Goal: Information Seeking & Learning: Learn about a topic

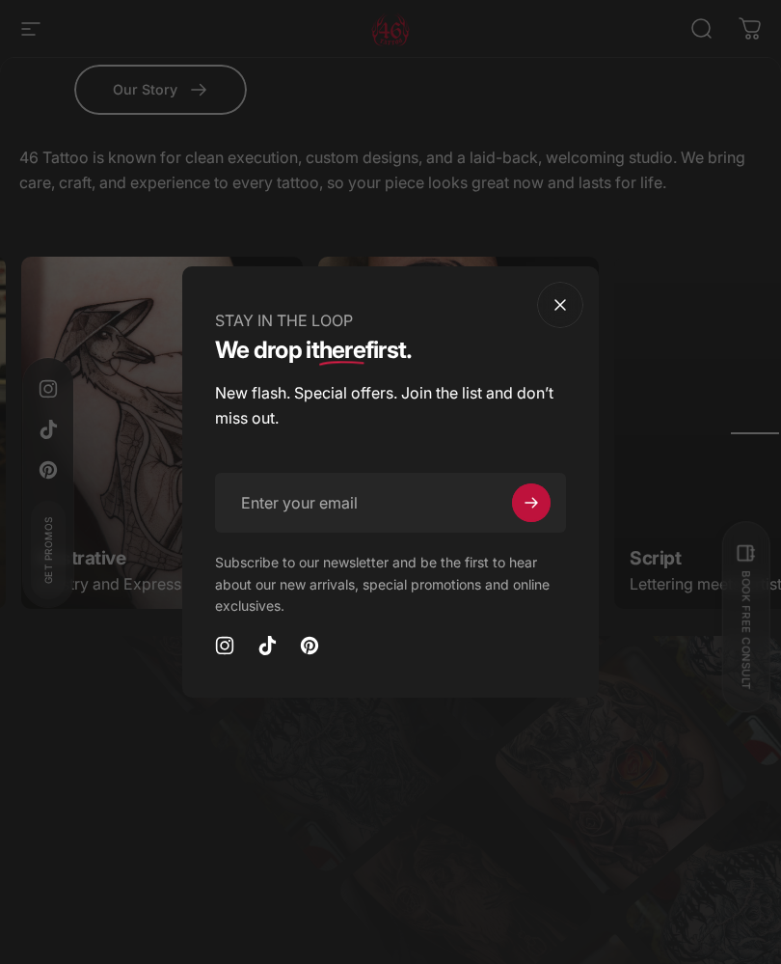
scroll to position [0, 1483]
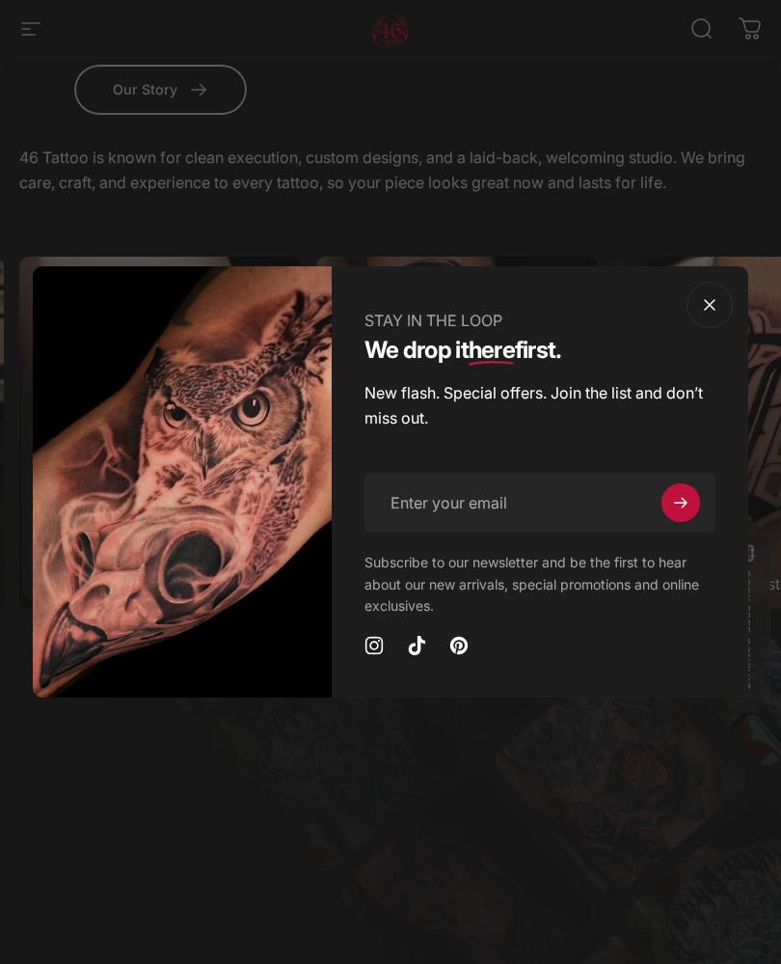
click at [714, 326] on button "Close" at bounding box center [710, 305] width 46 height 46
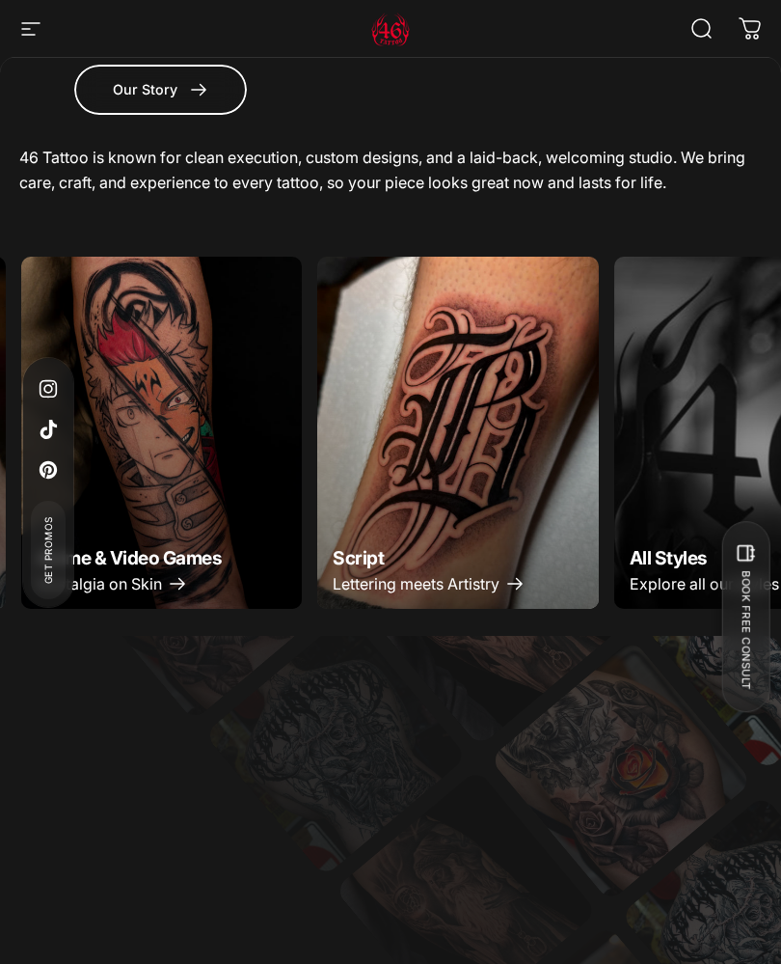
scroll to position [0, 1780]
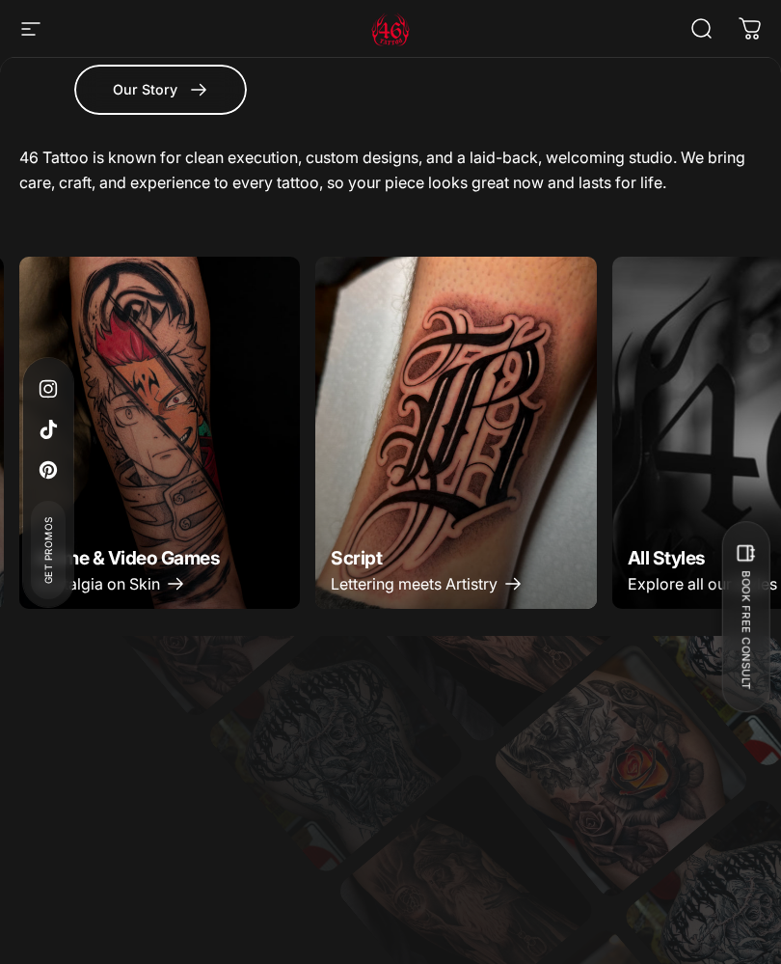
click at [426, 442] on img "Script" at bounding box center [456, 432] width 282 height 351
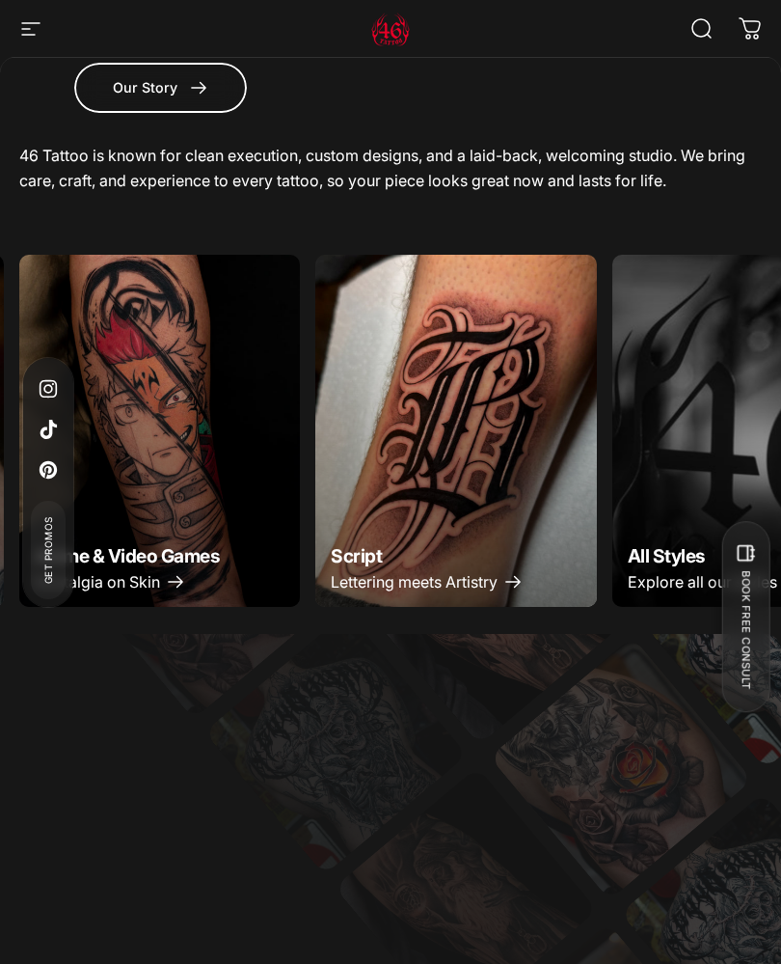
click at [712, 659] on div "Zero Compromise. Trusted by thousands. Our work speaks louder than words. Book …" at bounding box center [390, 900] width 781 height 533
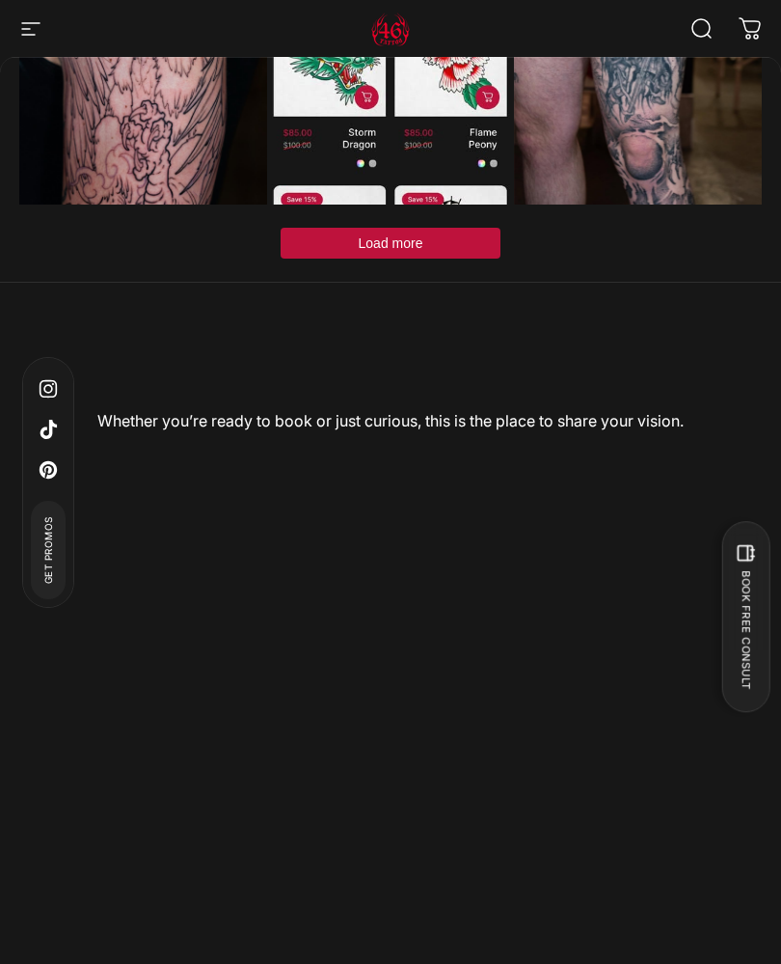
scroll to position [8257, 0]
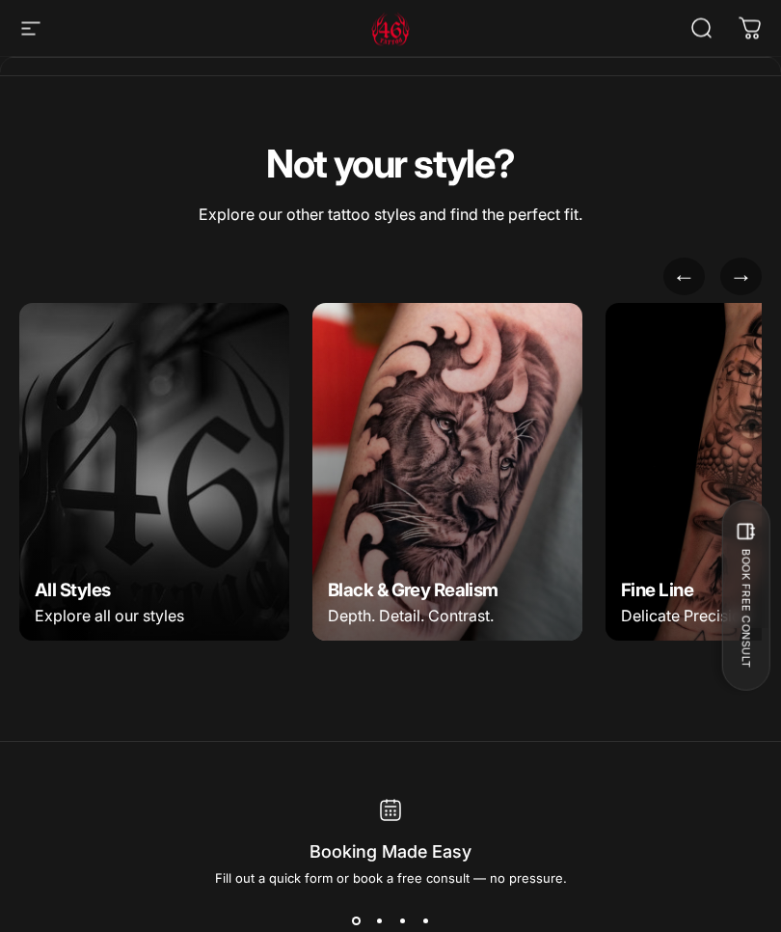
scroll to position [7817, 0]
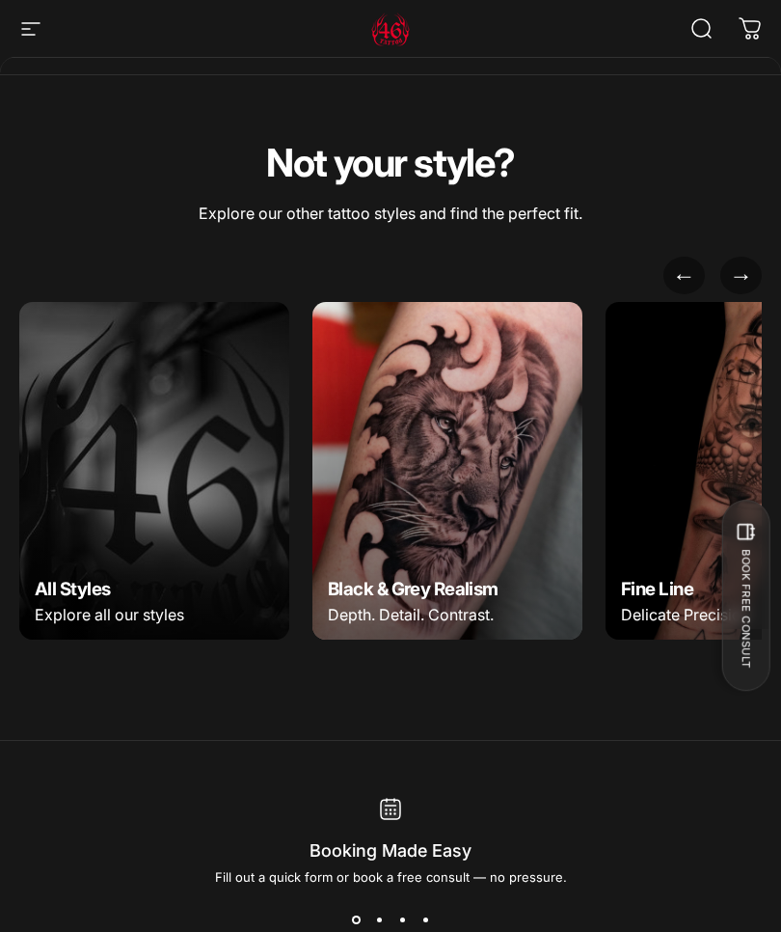
click at [86, 393] on img at bounding box center [154, 471] width 270 height 338
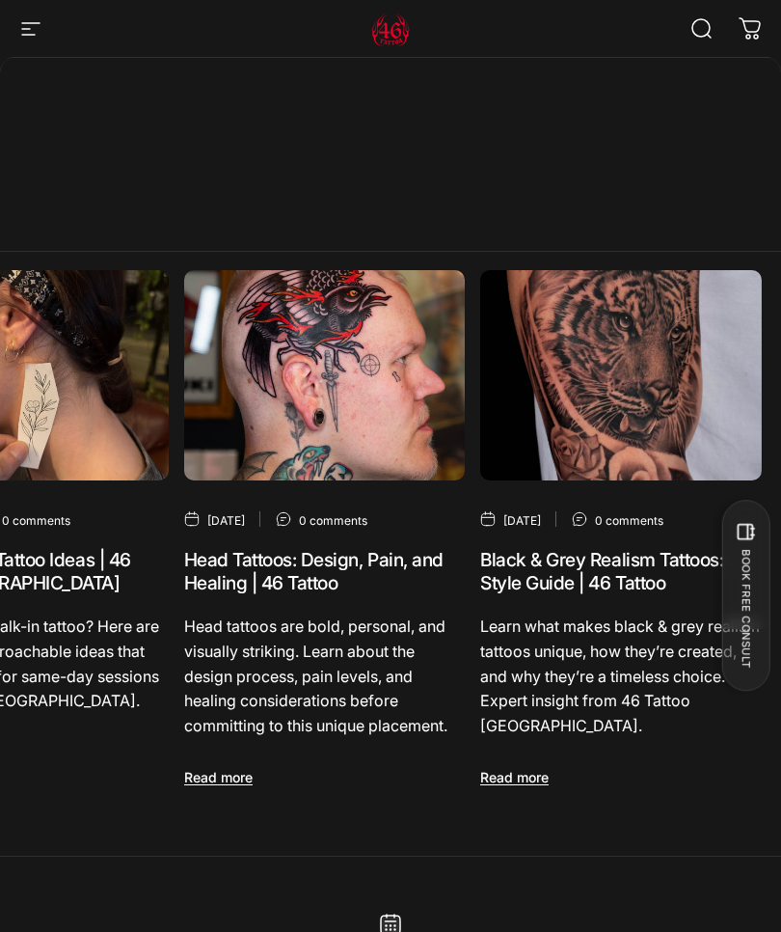
scroll to position [0, 132]
click at [638, 373] on img "Black & Grey Realism Tattoos: Style Guide | 46 Tattoo" at bounding box center [621, 375] width 282 height 211
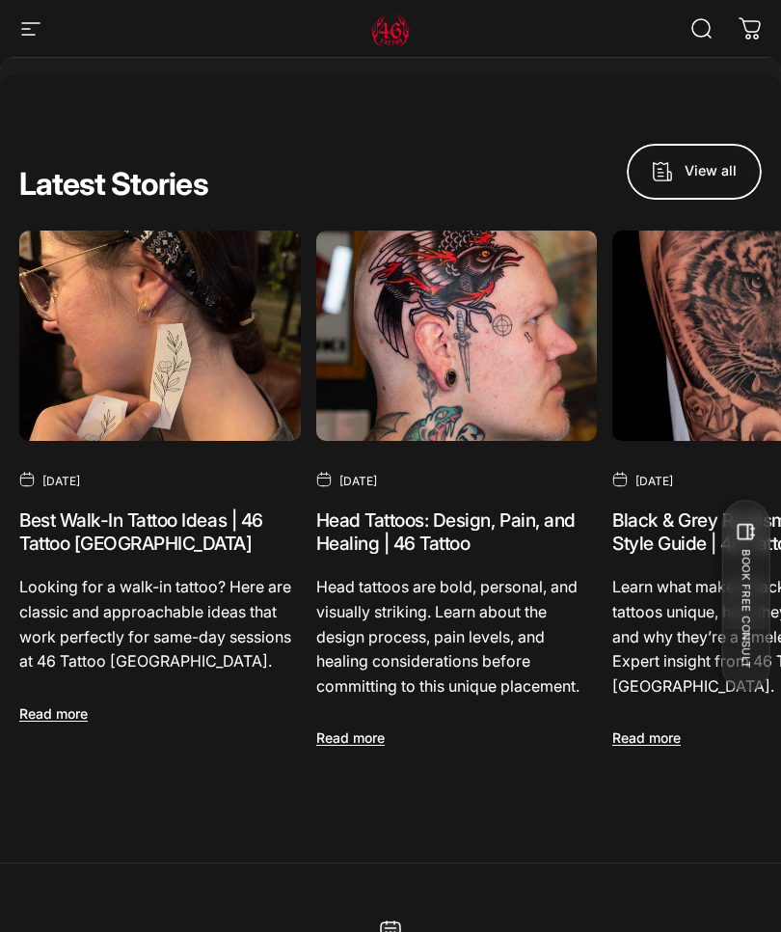
click at [465, 354] on img "Head Tattoos: Design, Pain, and Healing | 46 Tattoo" at bounding box center [457, 336] width 282 height 211
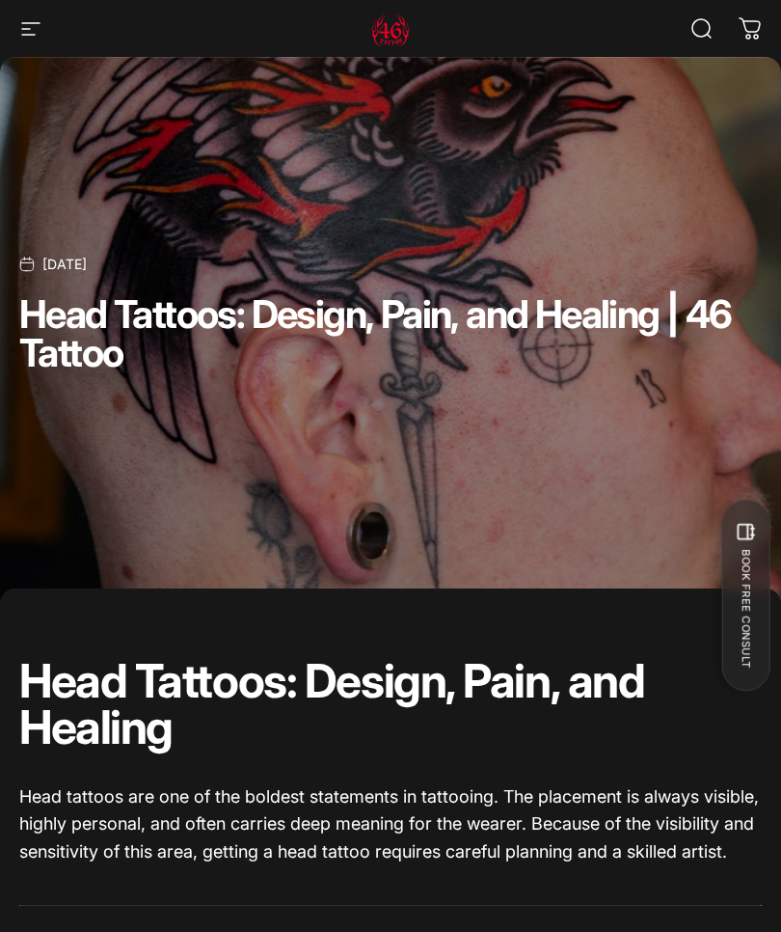
scroll to position [40, 0]
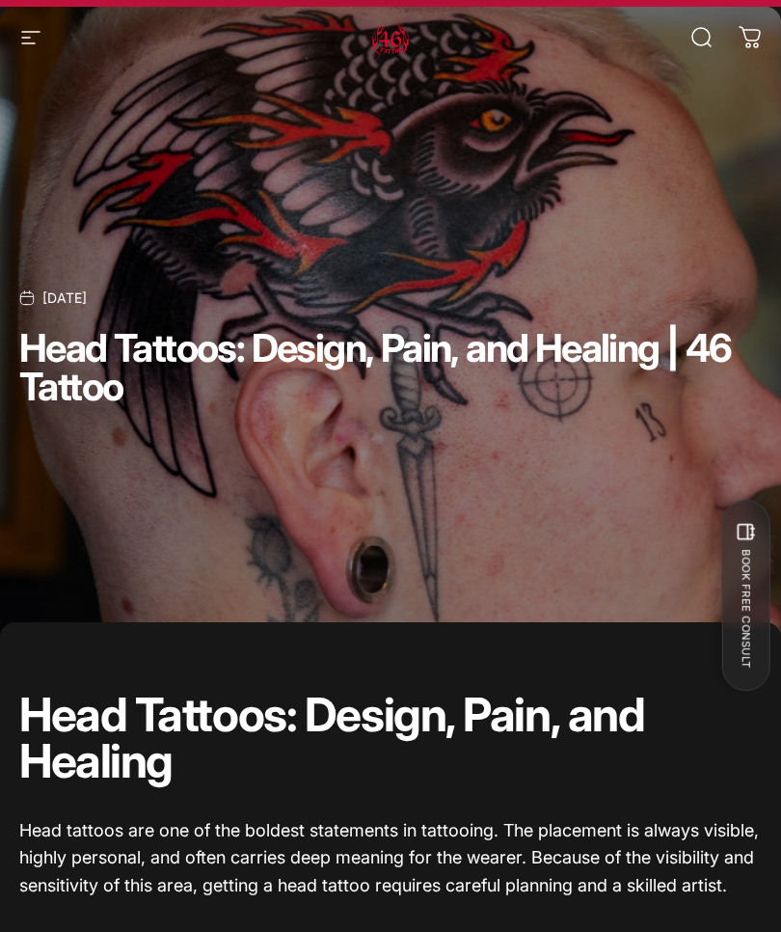
click at [31, 36] on icon "button" at bounding box center [30, 37] width 23 height 23
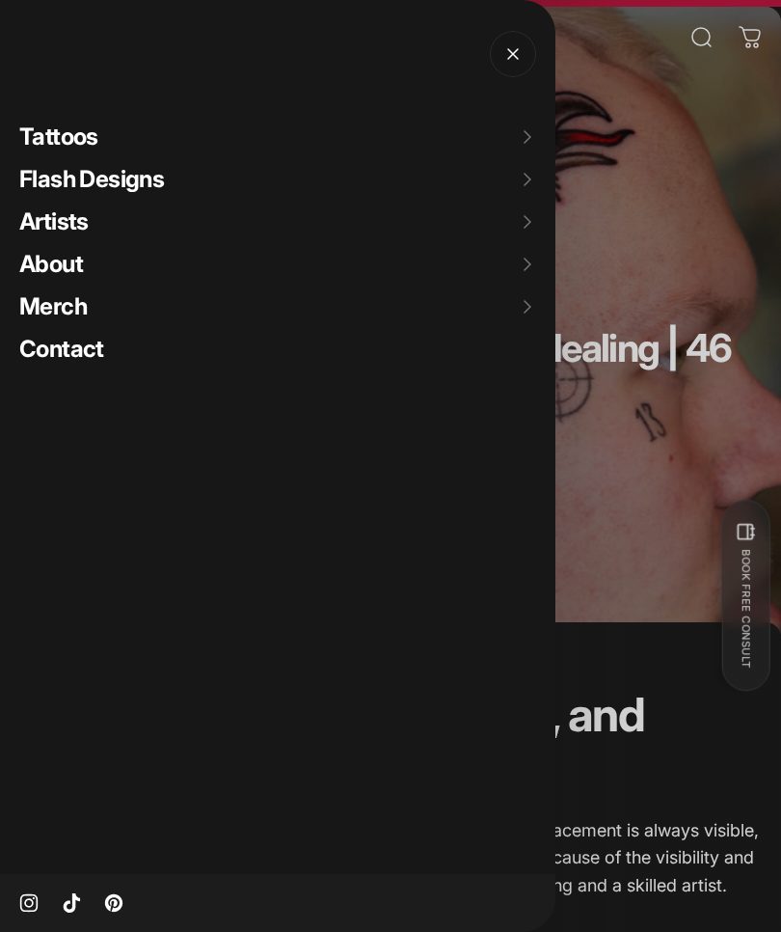
click at [68, 137] on span "Tattoos" at bounding box center [58, 136] width 79 height 28
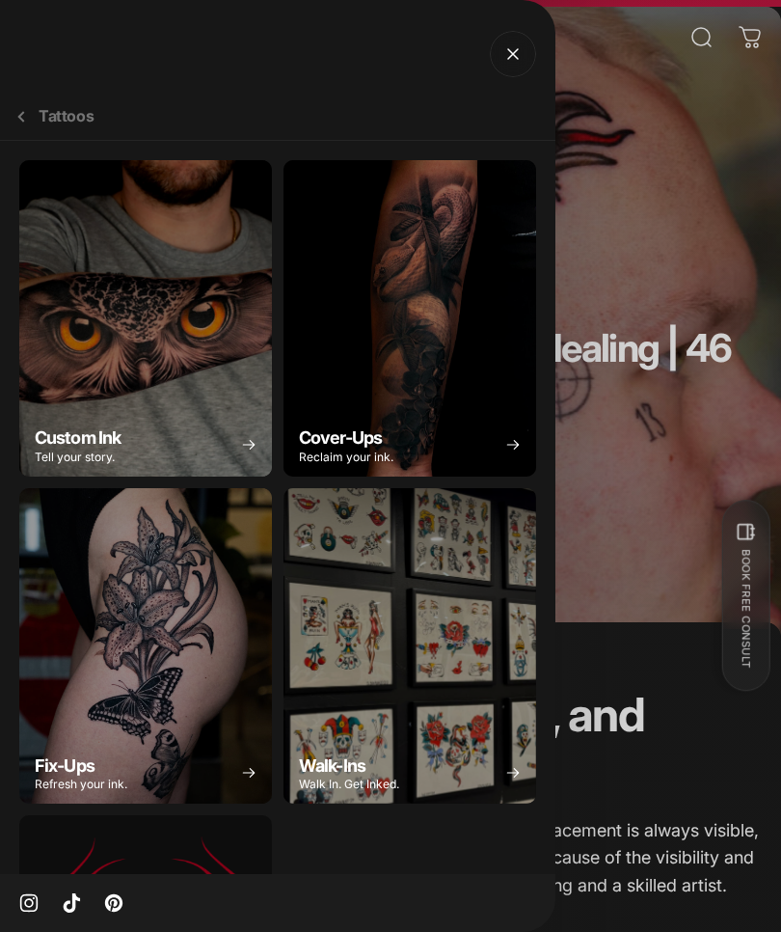
click at [177, 300] on div "Custom Ink" at bounding box center [145, 318] width 253 height 316
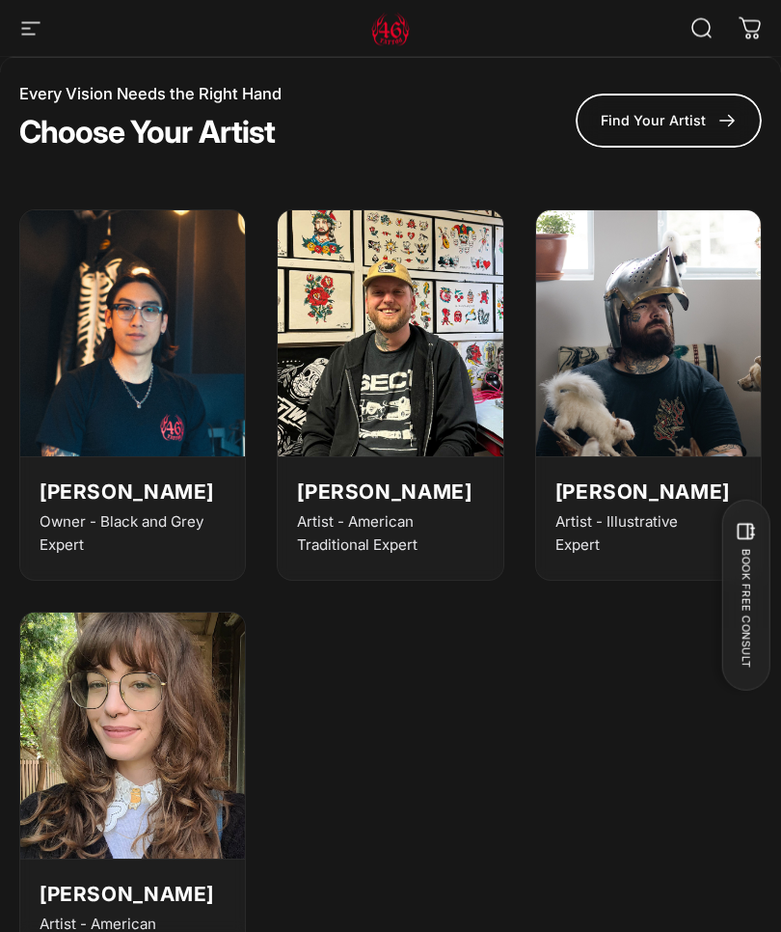
scroll to position [6639, 0]
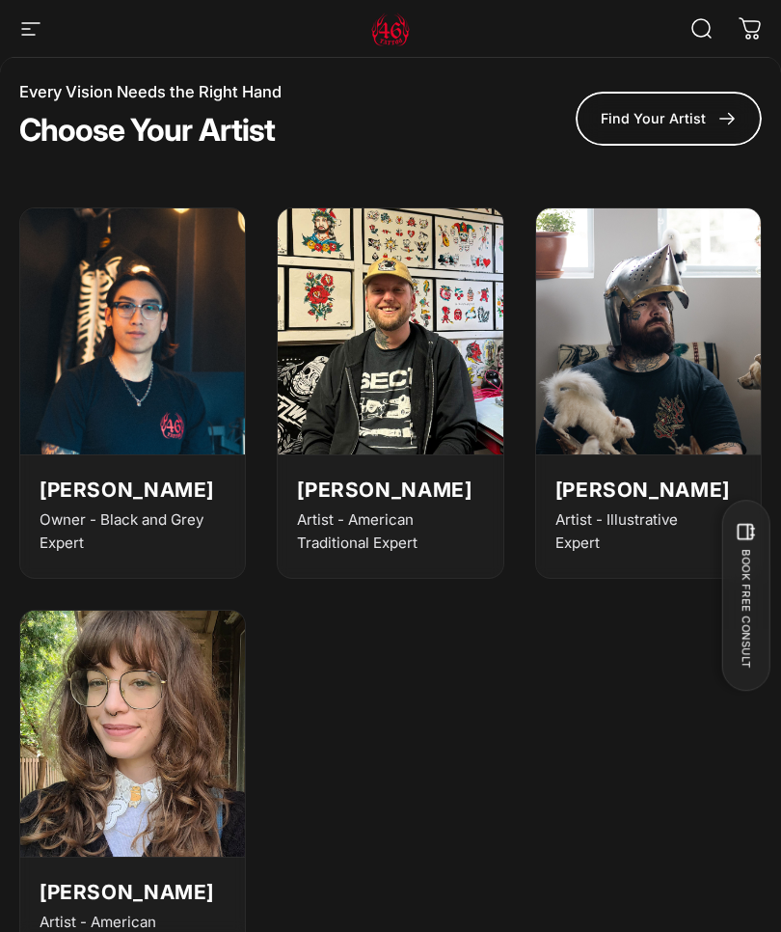
click at [171, 342] on img at bounding box center [132, 331] width 225 height 247
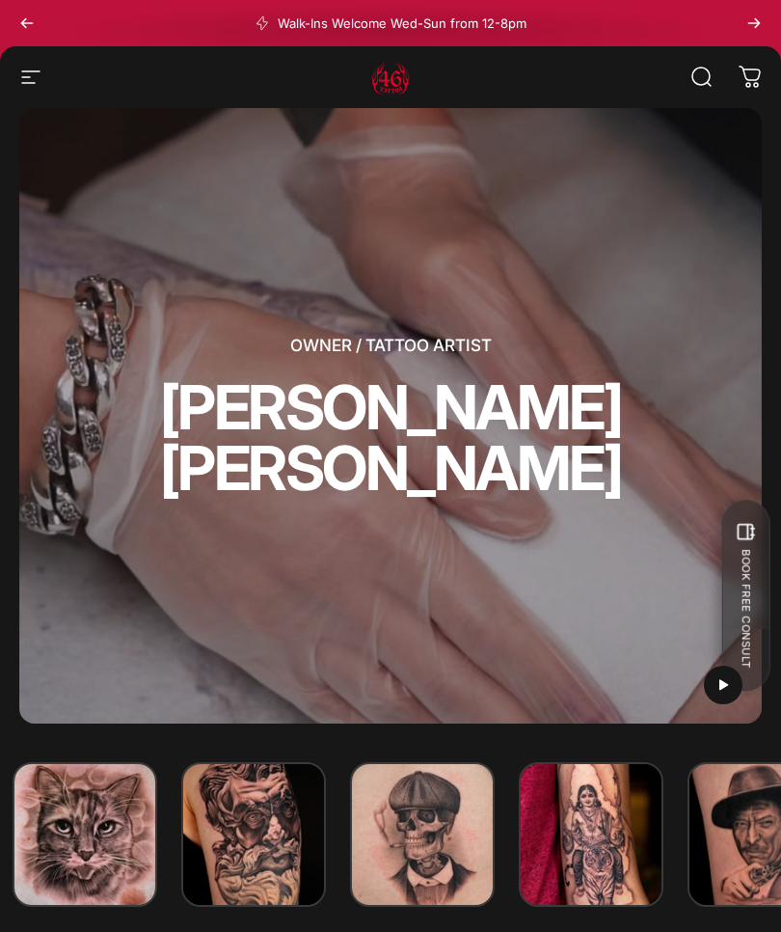
click at [42, 60] on button "Site navigation" at bounding box center [31, 77] width 42 height 42
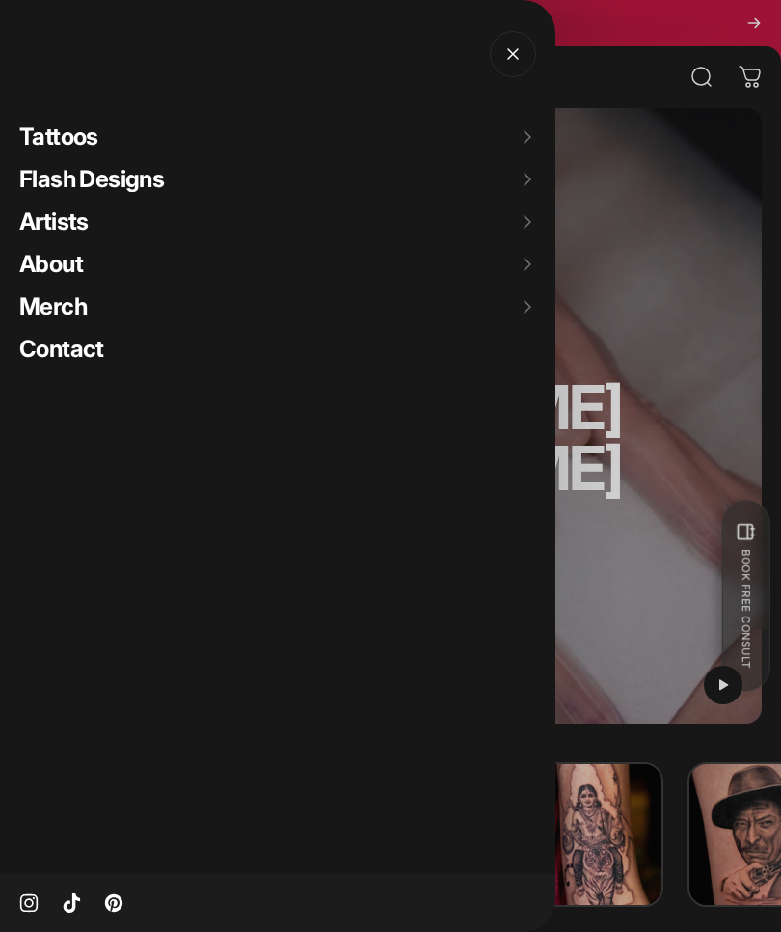
click at [77, 231] on span "Artists" at bounding box center [53, 221] width 69 height 28
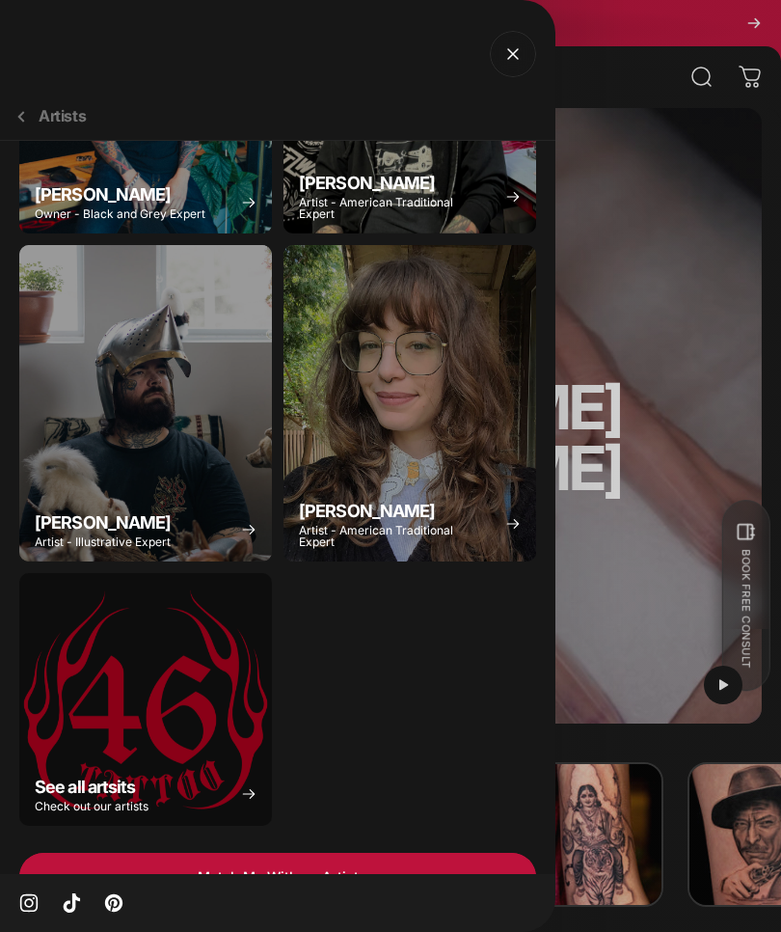
scroll to position [244, 0]
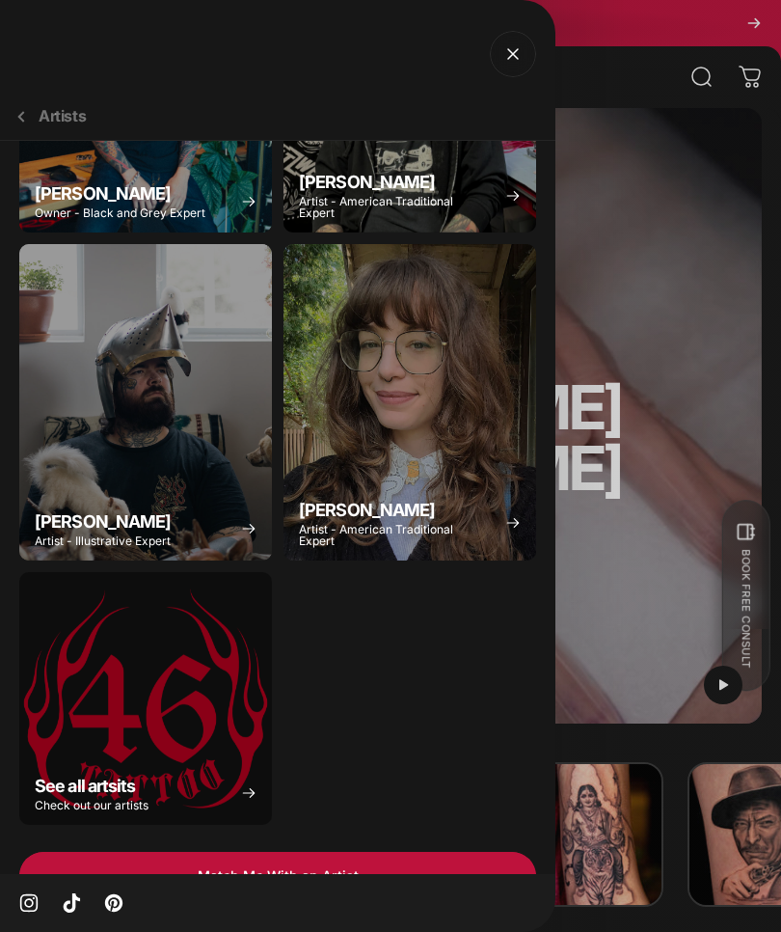
click at [253, 789] on icon "See all artsits" at bounding box center [248, 792] width 15 height 15
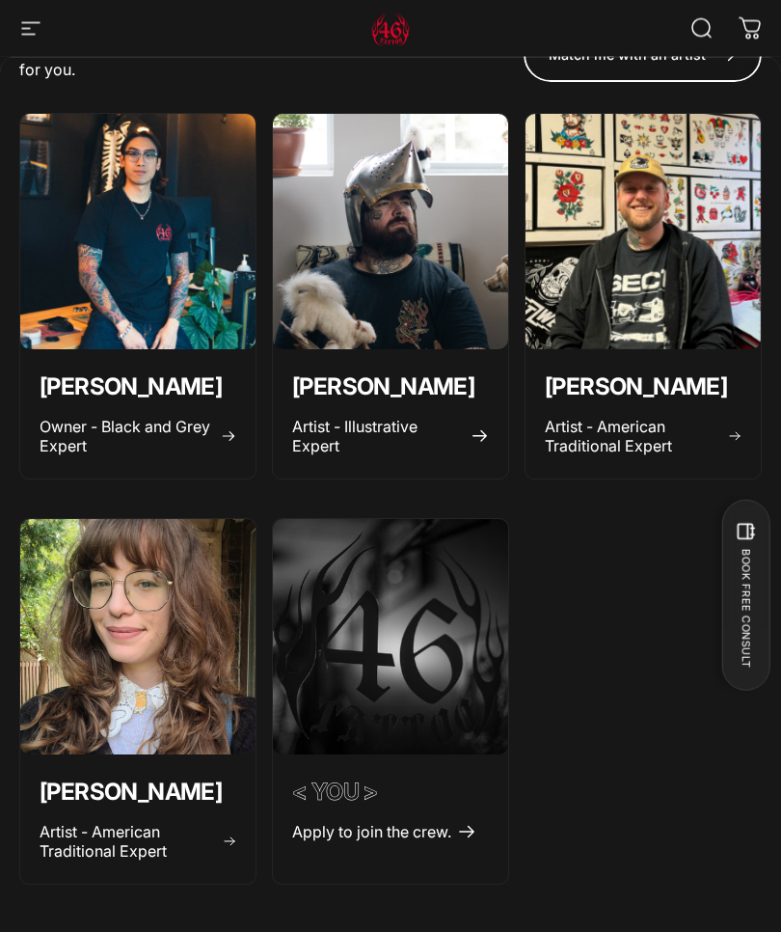
scroll to position [832, 0]
click at [422, 441] on span "Artist - Illustrative Expert" at bounding box center [378, 436] width 173 height 39
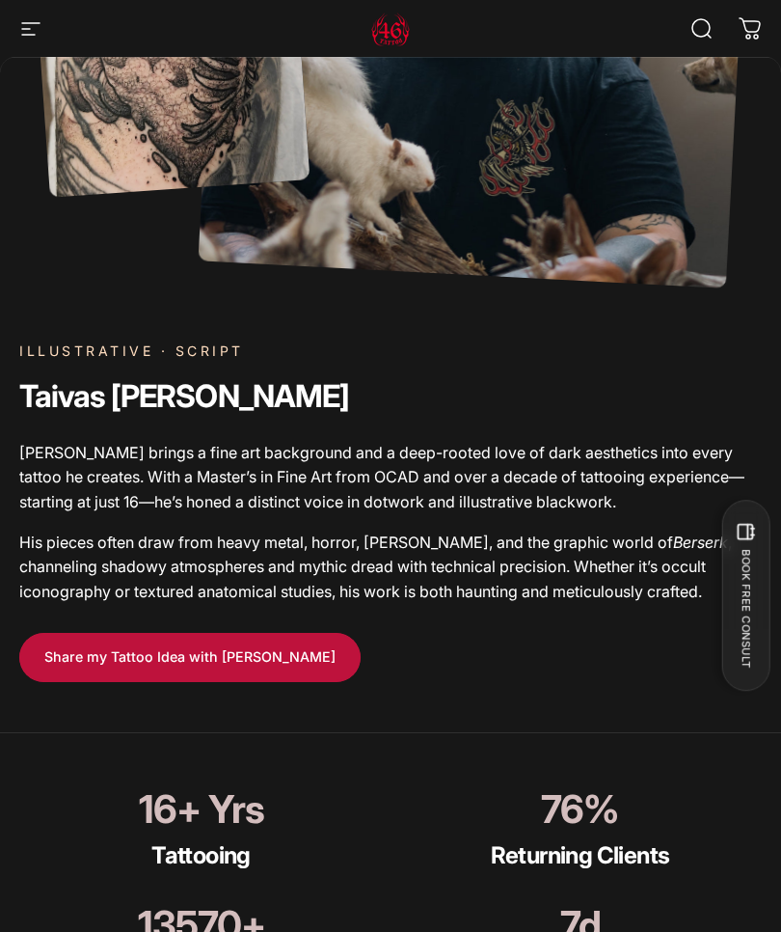
scroll to position [1232, 0]
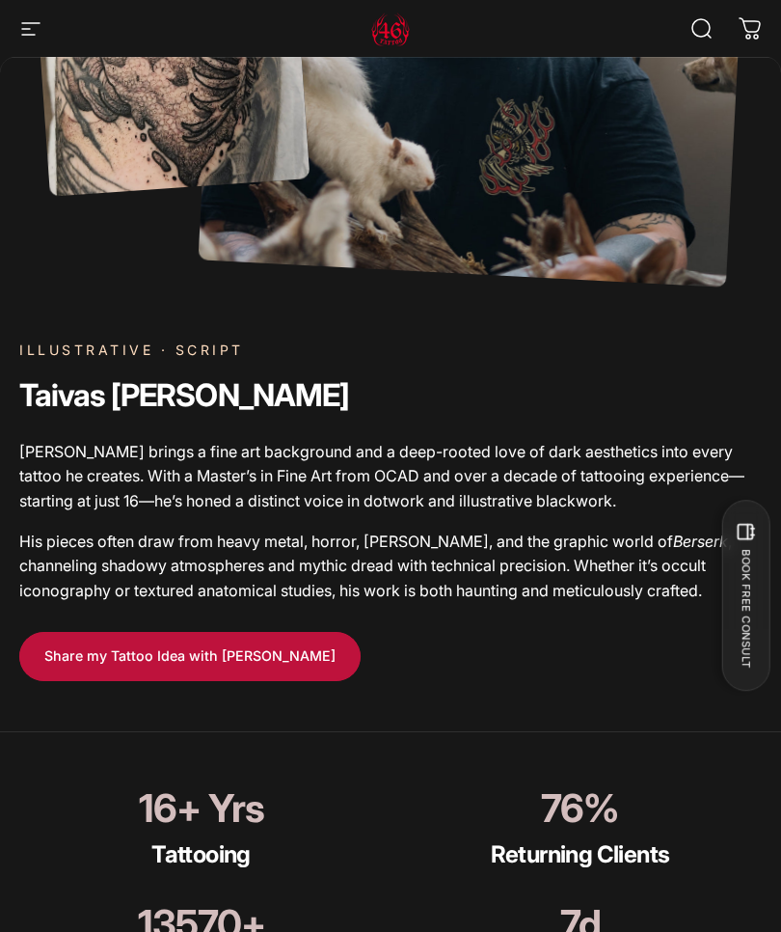
click at [566, 529] on p "His pieces often draw from heavy metal, horror, [PERSON_NAME], and the graphic …" at bounding box center [390, 566] width 743 height 74
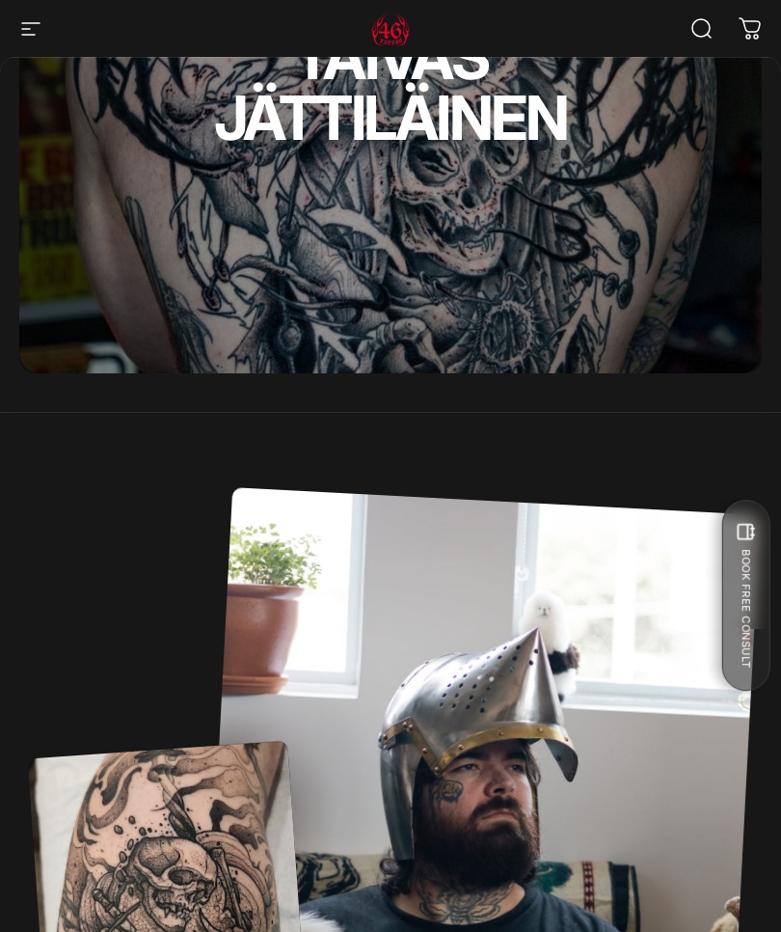
scroll to position [0, 0]
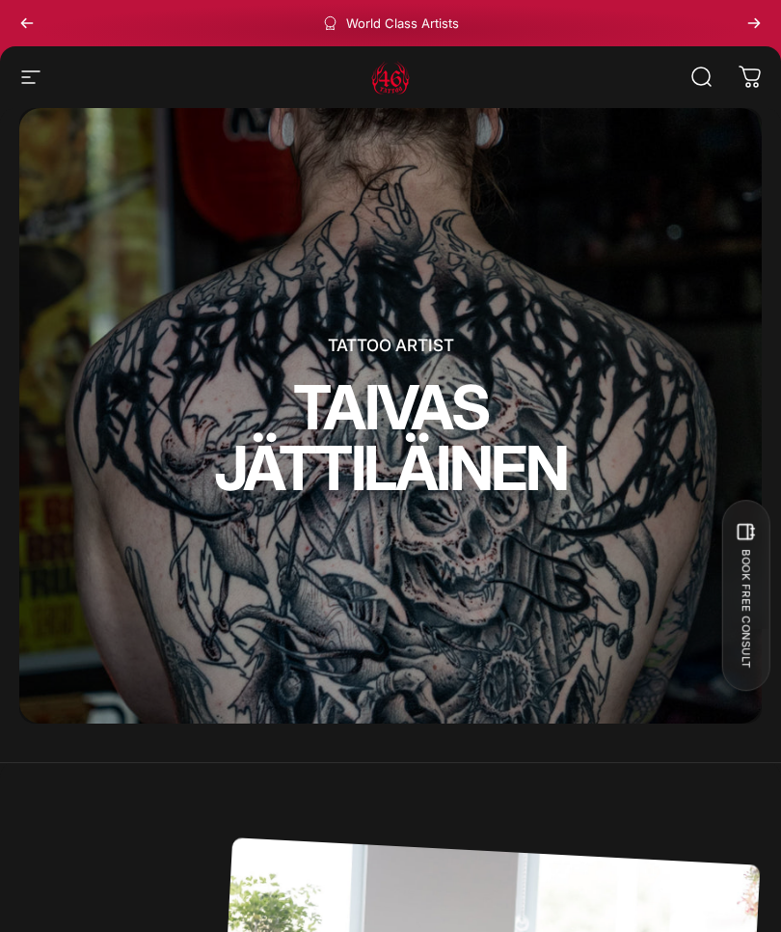
click at [38, 88] on icon "button" at bounding box center [30, 77] width 23 height 23
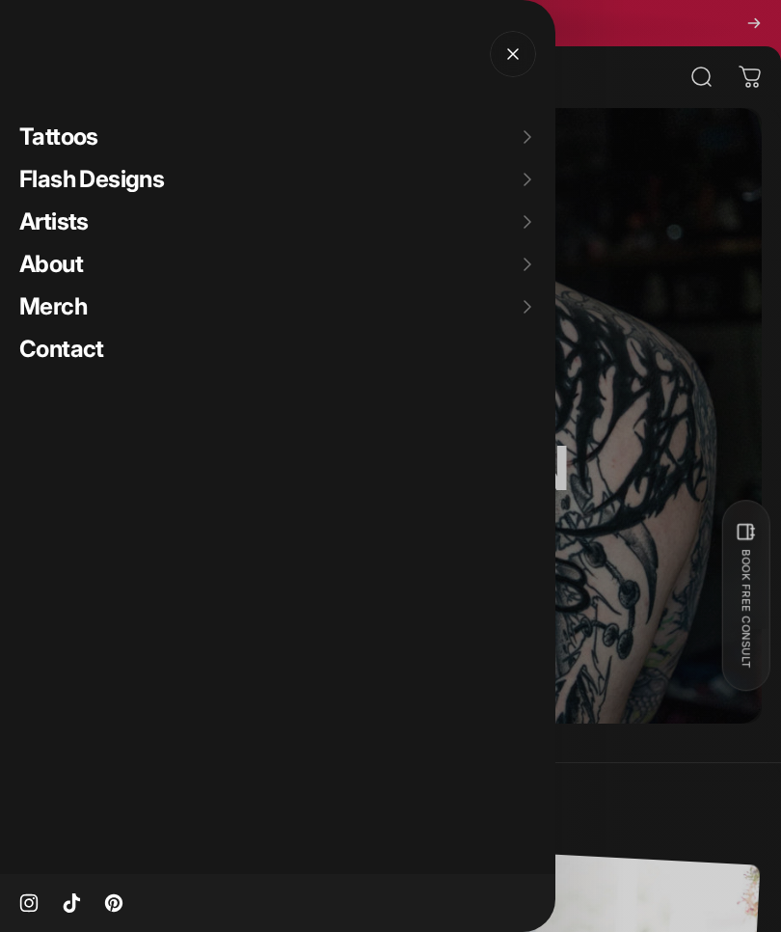
click at [80, 226] on span "Artists" at bounding box center [53, 221] width 69 height 28
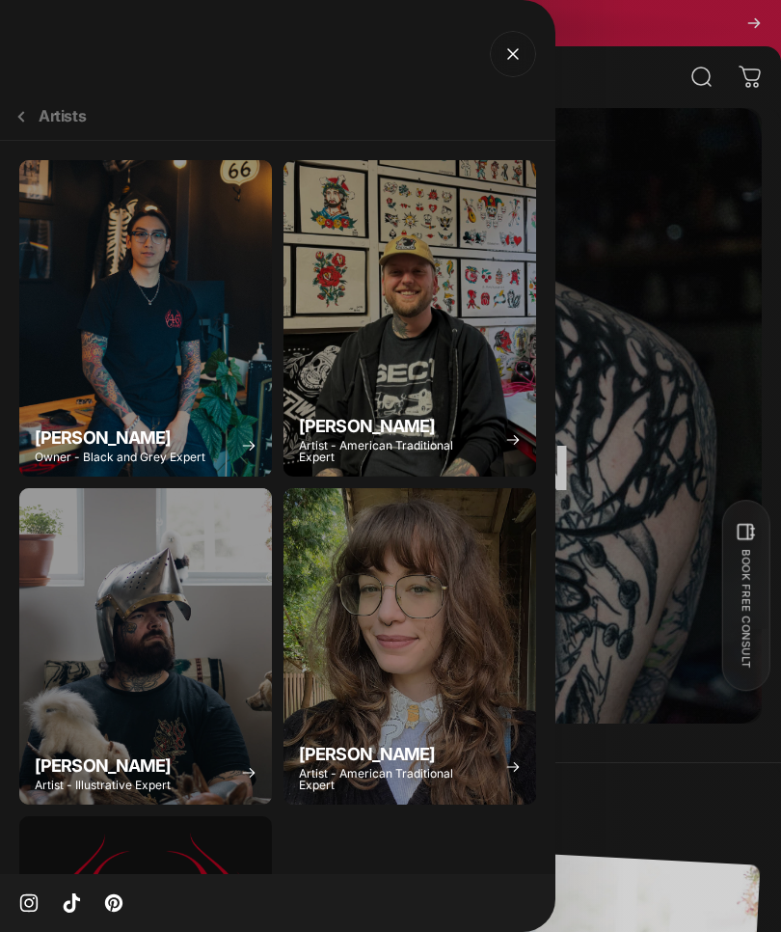
click at [431, 602] on div "Emily Forte" at bounding box center [410, 646] width 253 height 316
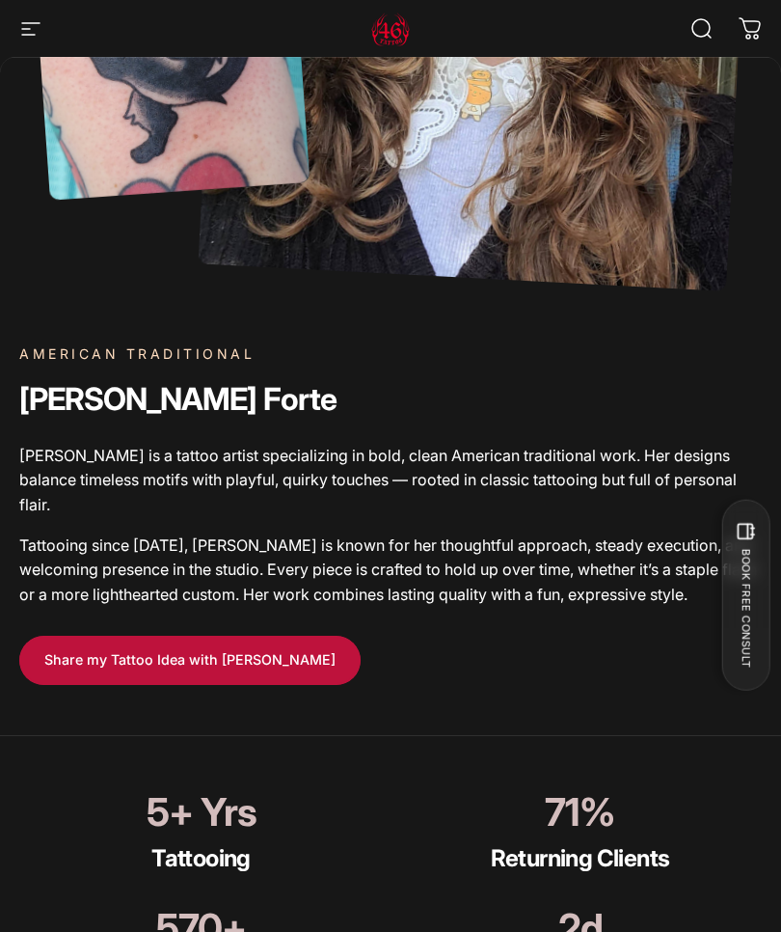
scroll to position [1204, 0]
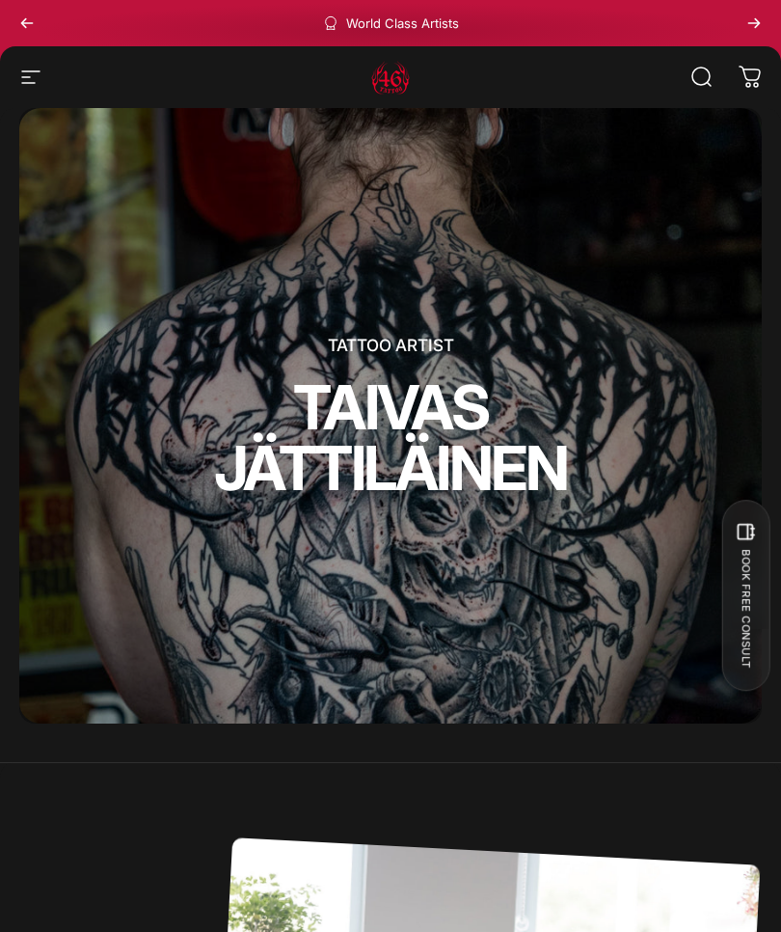
click at [32, 74] on icon "button" at bounding box center [30, 77] width 23 height 23
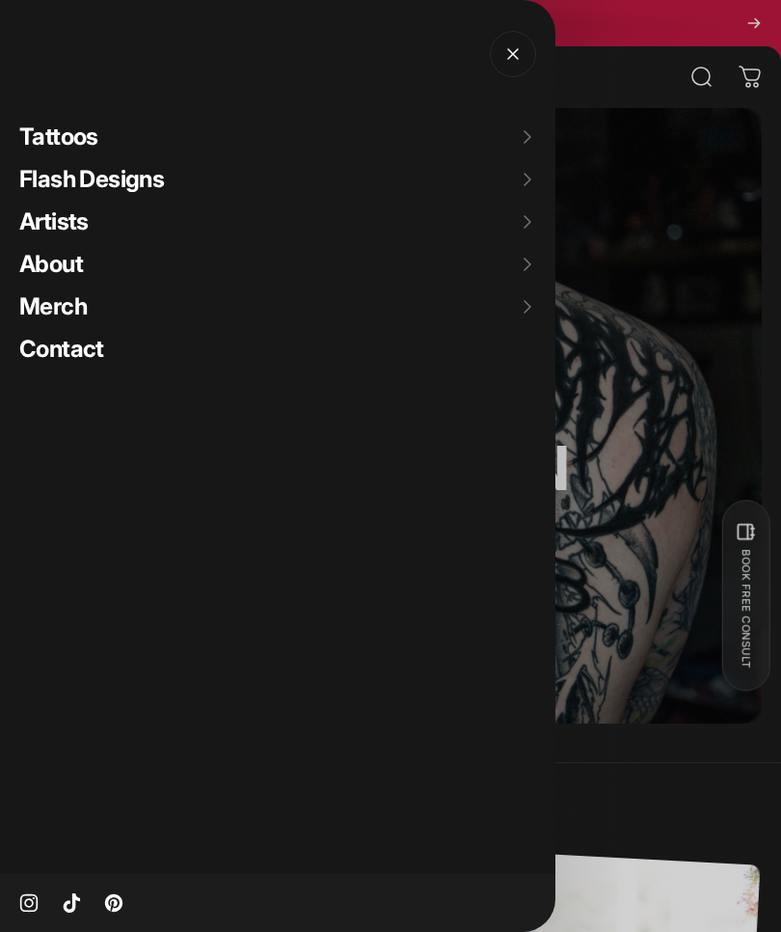
click at [75, 231] on span "Artists" at bounding box center [53, 221] width 69 height 28
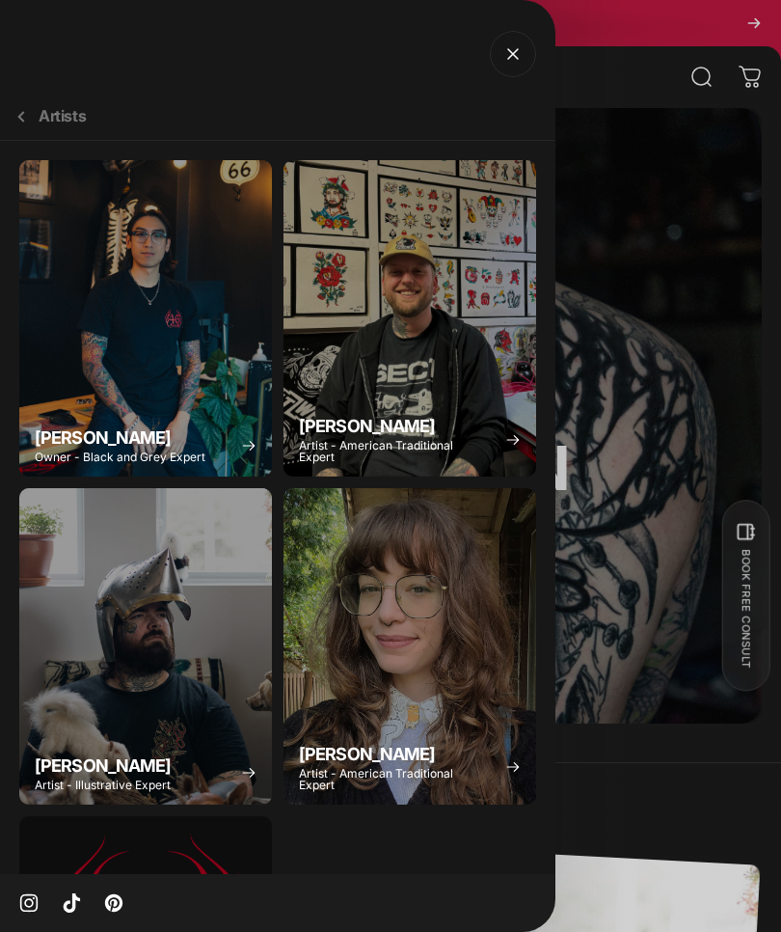
click at [474, 338] on div "Spencer Skalko" at bounding box center [410, 318] width 253 height 316
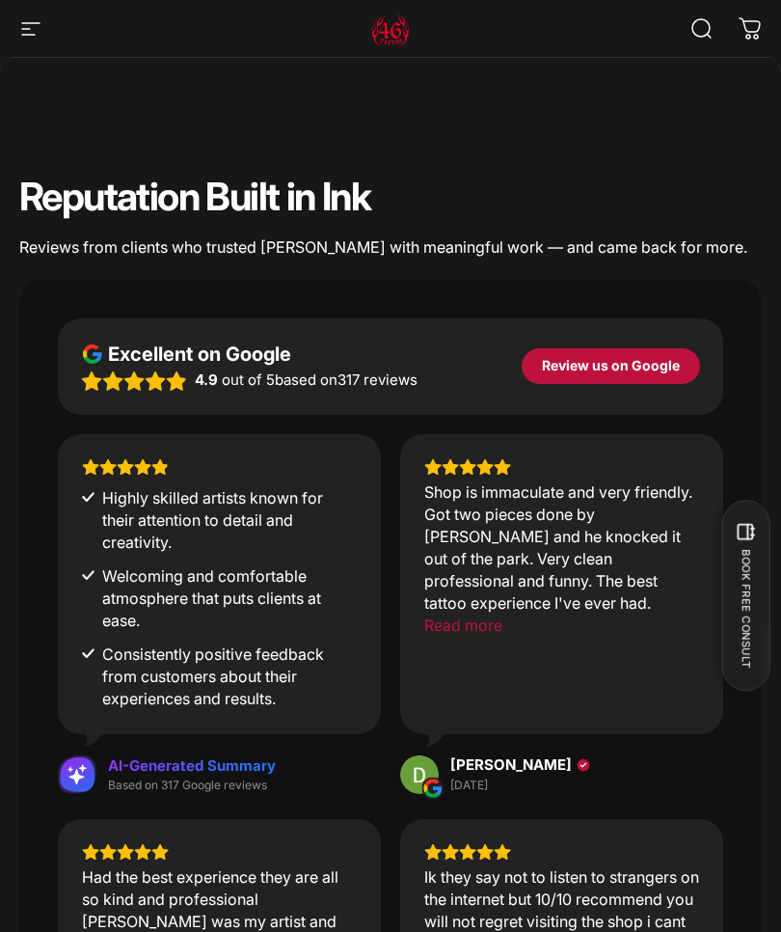
scroll to position [5665, 0]
